Goal: Task Accomplishment & Management: Use online tool/utility

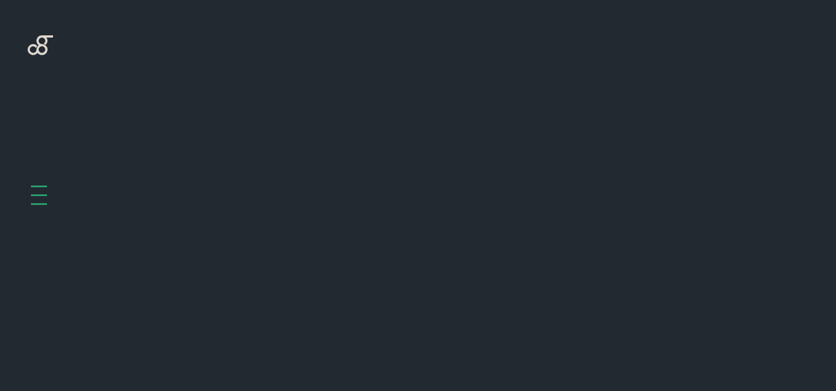
scroll to position [441, 0]
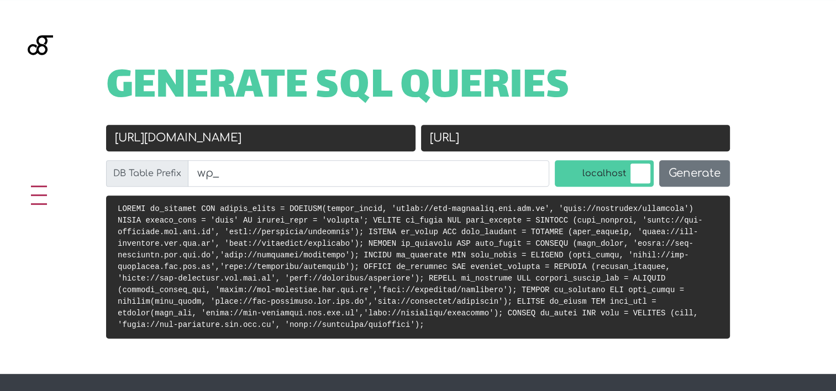
click at [481, 140] on input "[URL]" at bounding box center [575, 138] width 309 height 27
paste input "ids-store"
type input "[URL]"
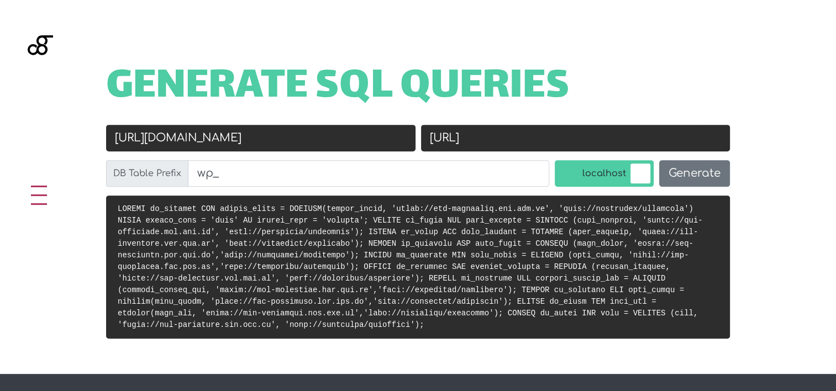
click at [197, 138] on input "[URL][DOMAIN_NAME]" at bounding box center [260, 138] width 309 height 27
paste input "[DOMAIN_NAME][URL]"
click at [197, 138] on input "[URL][DOMAIN_NAME]" at bounding box center [260, 138] width 309 height 27
type input "[URL][DOMAIN_NAME]"
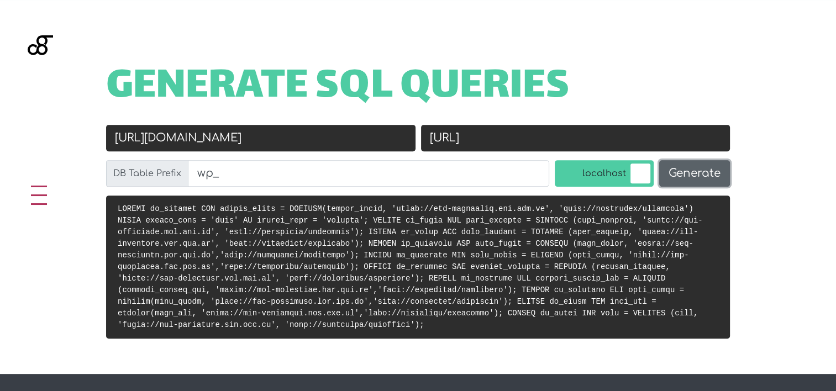
click at [702, 167] on button "Generate" at bounding box center [694, 173] width 71 height 27
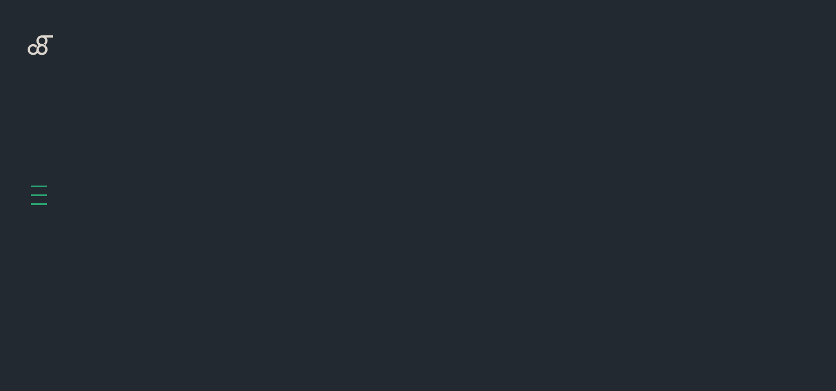
scroll to position [441, 0]
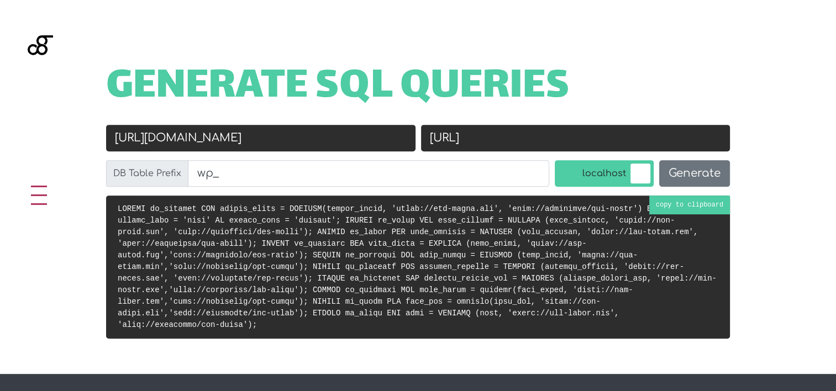
click at [410, 247] on code at bounding box center [417, 266] width 599 height 125
click at [500, 131] on input "[URL]" at bounding box center [575, 138] width 309 height 27
